Goal: Information Seeking & Learning: Learn about a topic

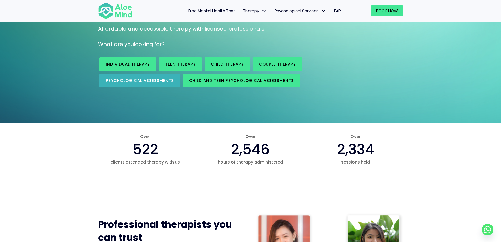
scroll to position [79, 0]
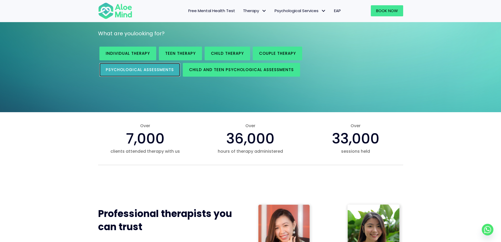
click at [145, 68] on span "Psychological assessments" at bounding box center [140, 70] width 68 height 6
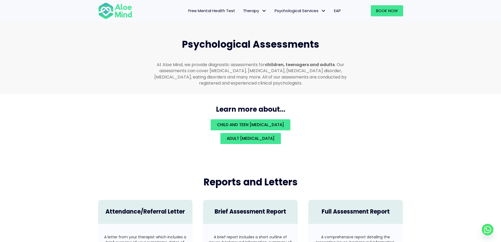
scroll to position [1116, 0]
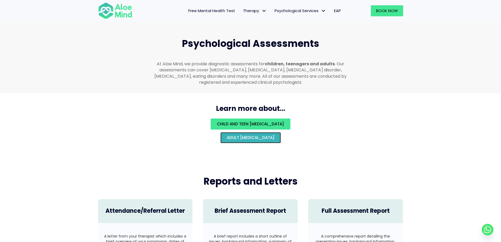
click at [276, 136] on link "Adult [MEDICAL_DATA]" at bounding box center [250, 137] width 60 height 11
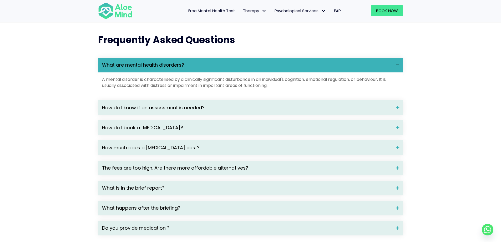
scroll to position [683, 0]
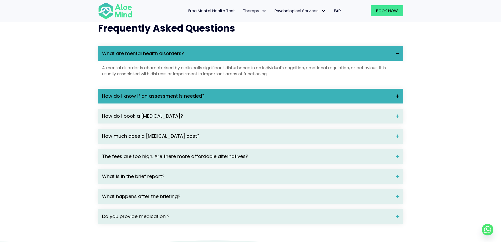
click at [237, 99] on span "How do I know if an assessment is needed?" at bounding box center [247, 96] width 290 height 7
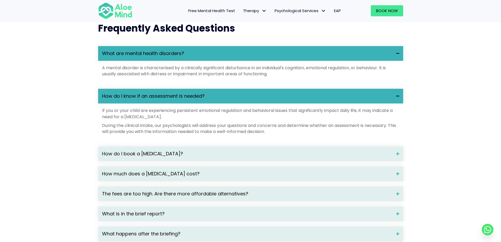
click at [237, 99] on span "How do I know if an assessment is needed?" at bounding box center [247, 96] width 290 height 7
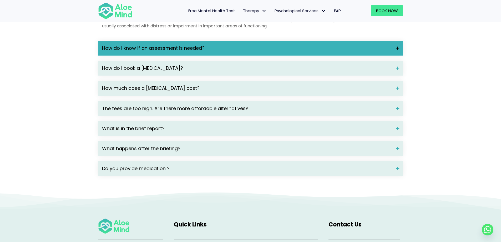
scroll to position [736, 0]
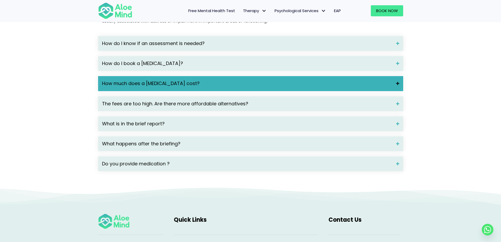
click at [252, 87] on span "How much does a psychological assessment cost?" at bounding box center [247, 83] width 290 height 7
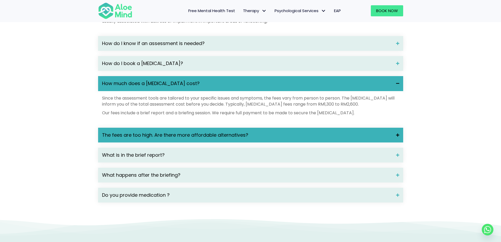
click at [263, 138] on span "The fees are too high. Are there more affordable alternatives?" at bounding box center [247, 134] width 290 height 7
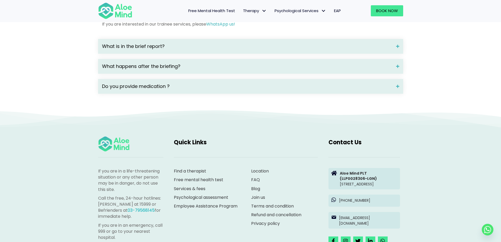
scroll to position [894, 0]
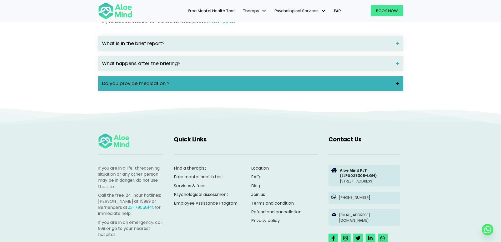
click at [249, 91] on div "Do you provide medication ?" at bounding box center [250, 83] width 305 height 15
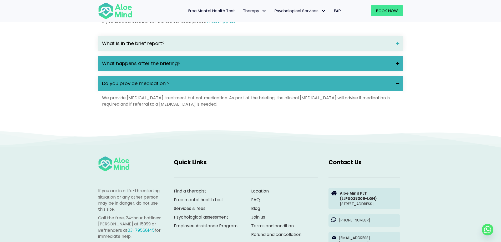
click at [253, 71] on div "What happens after the briefing?" at bounding box center [250, 63] width 305 height 15
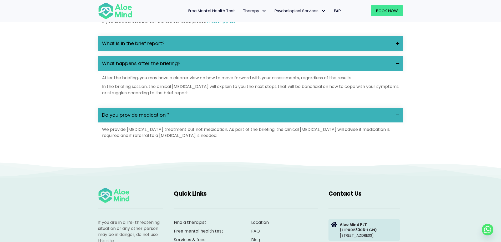
click at [259, 51] on div "What is in the brief report?" at bounding box center [250, 43] width 305 height 15
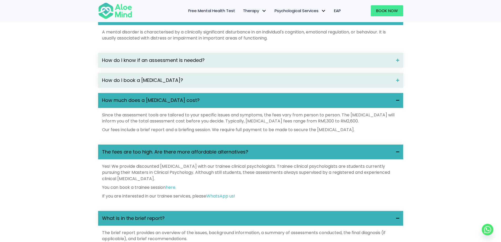
scroll to position [710, 0]
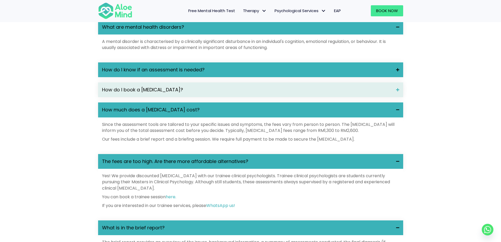
click at [209, 73] on span "How do I know if an assessment is needed?" at bounding box center [247, 69] width 290 height 7
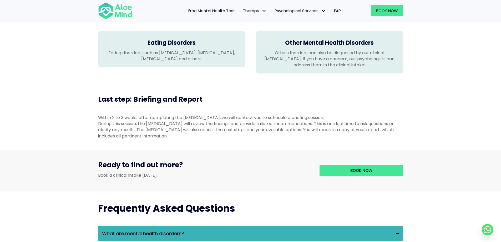
scroll to position [499, 0]
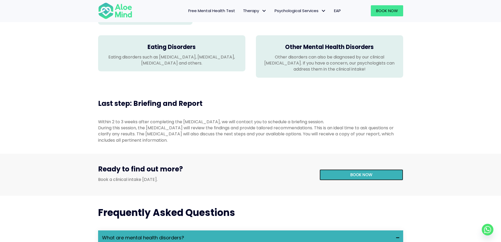
click at [372, 180] on link "Book now" at bounding box center [361, 174] width 84 height 11
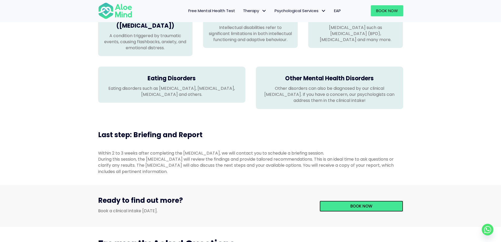
scroll to position [473, 0]
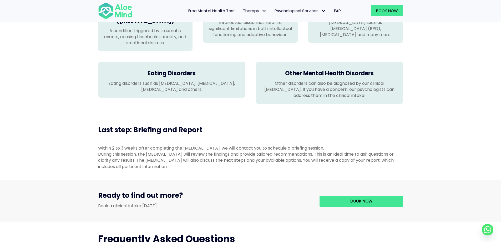
click at [205, 9] on span "Free Mental Health Test" at bounding box center [211, 11] width 47 height 6
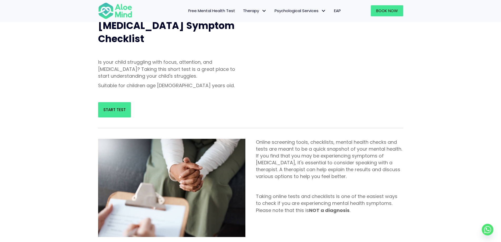
scroll to position [131, 0]
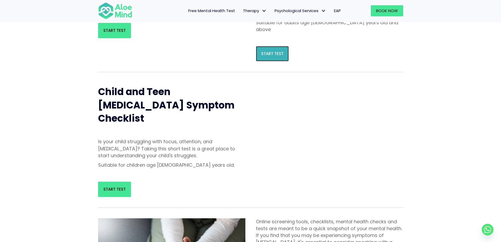
click at [279, 46] on link "Start Test" at bounding box center [272, 53] width 33 height 15
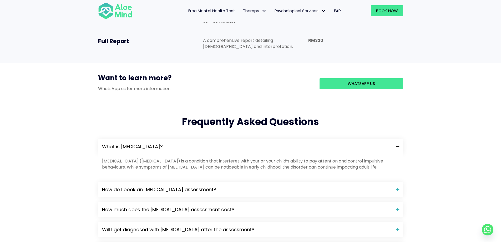
scroll to position [447, 0]
